Goal: Task Accomplishment & Management: Manage account settings

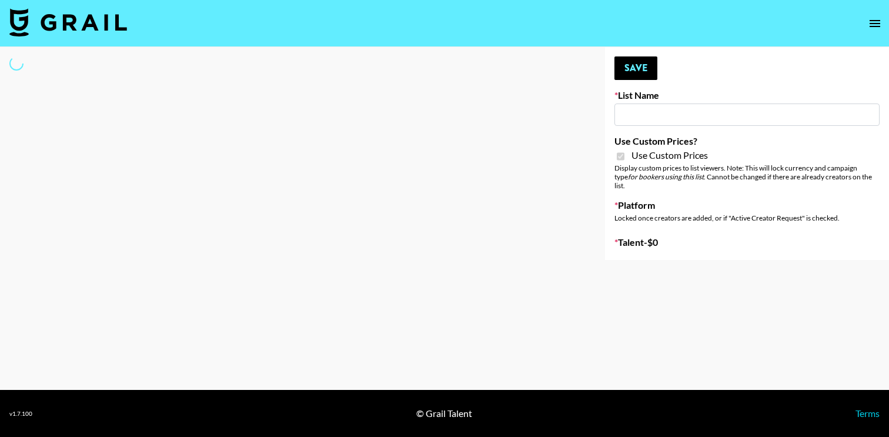
type input "Content Labs for Govee's TV Backlight 3."
checkbox input "true"
select select "Brand"
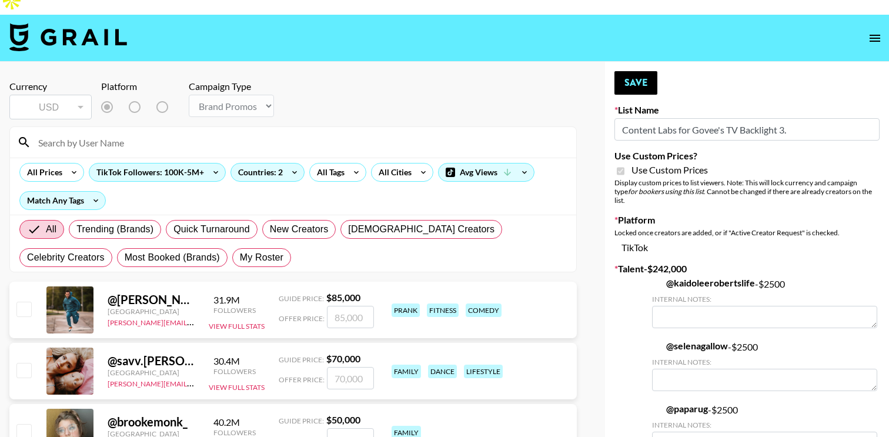
scroll to position [14, 0]
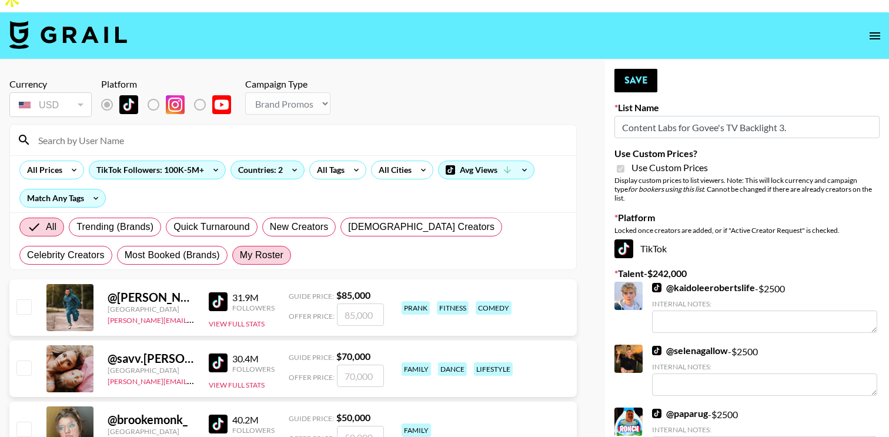
click at [240, 248] on span "My Roster" at bounding box center [261, 255] width 43 height 14
click at [240, 255] on input "My Roster" at bounding box center [240, 255] width 0 height 0
radio input "true"
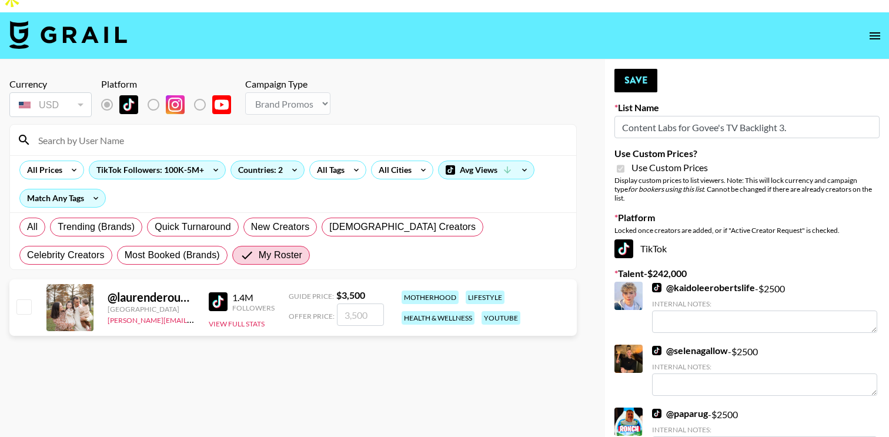
click at [19, 299] on input "checkbox" at bounding box center [23, 306] width 14 height 14
checkbox input "true"
drag, startPoint x: 377, startPoint y: 290, endPoint x: 327, endPoint y: 287, distance: 50.0
click at [327, 303] on div "Offer Price: 3500" at bounding box center [336, 314] width 95 height 22
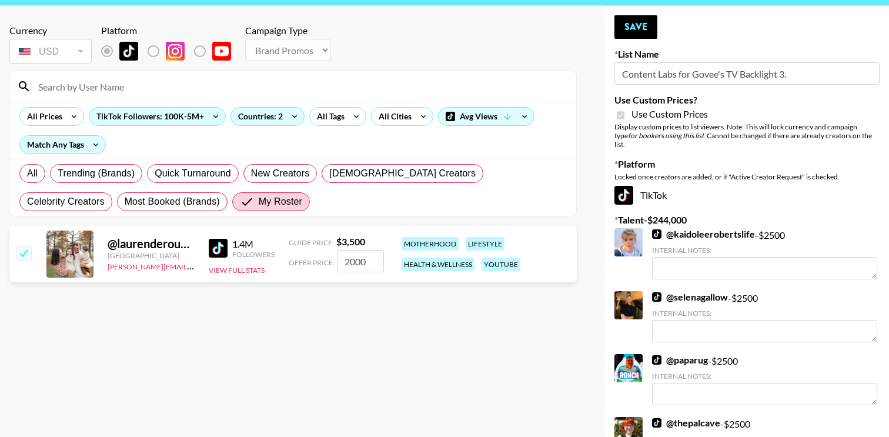
scroll to position [0, 0]
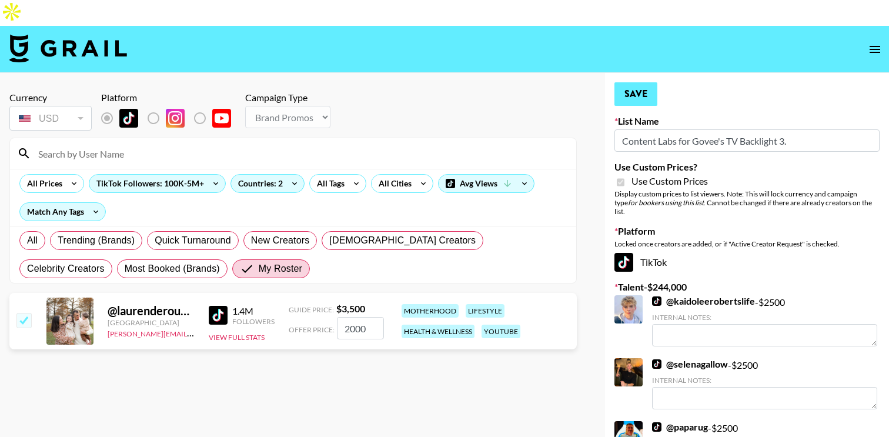
type input "2000"
click at [628, 82] on button "Save" at bounding box center [635, 94] width 43 height 24
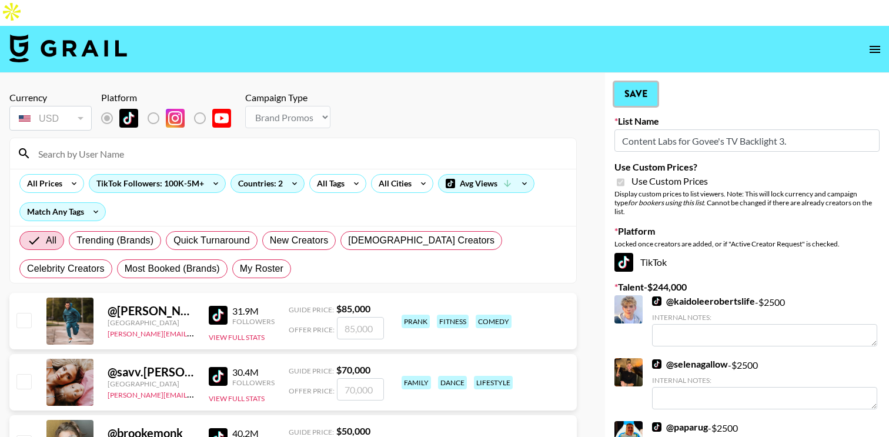
radio input "true"
